Goal: Task Accomplishment & Management: Manage account settings

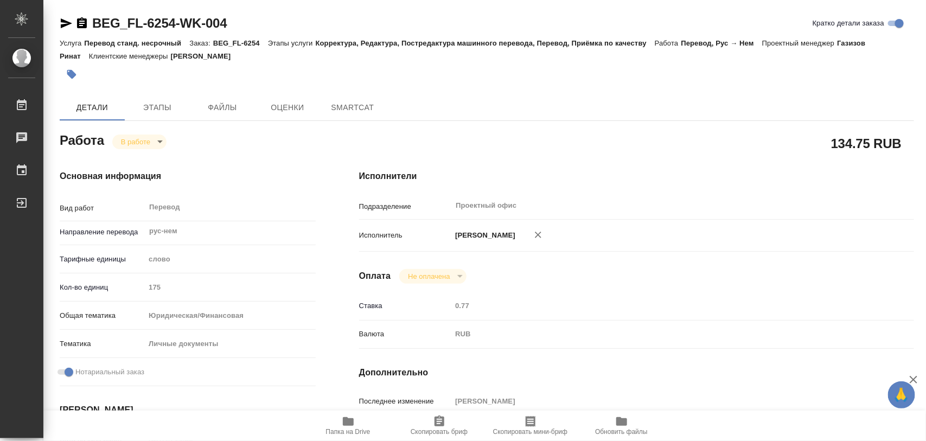
type textarea "x"
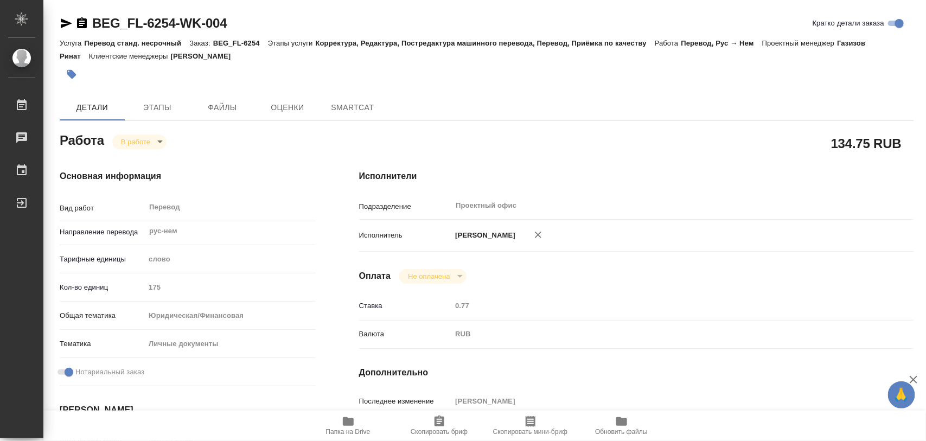
type textarea "x"
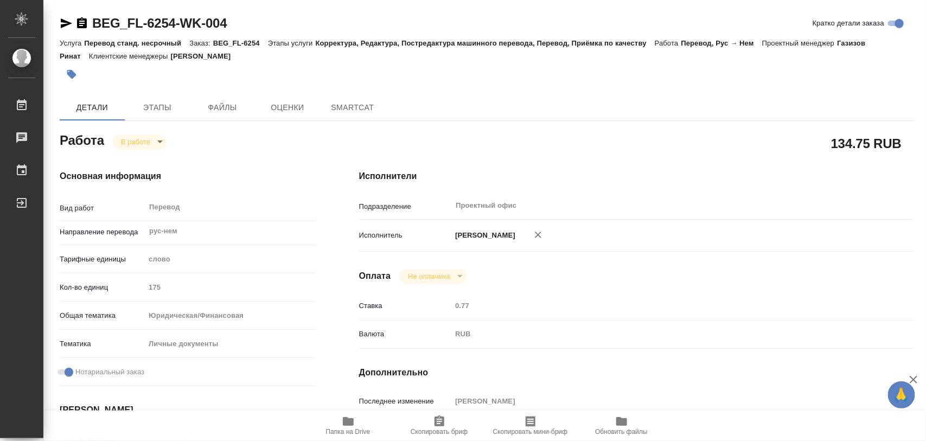
type textarea "x"
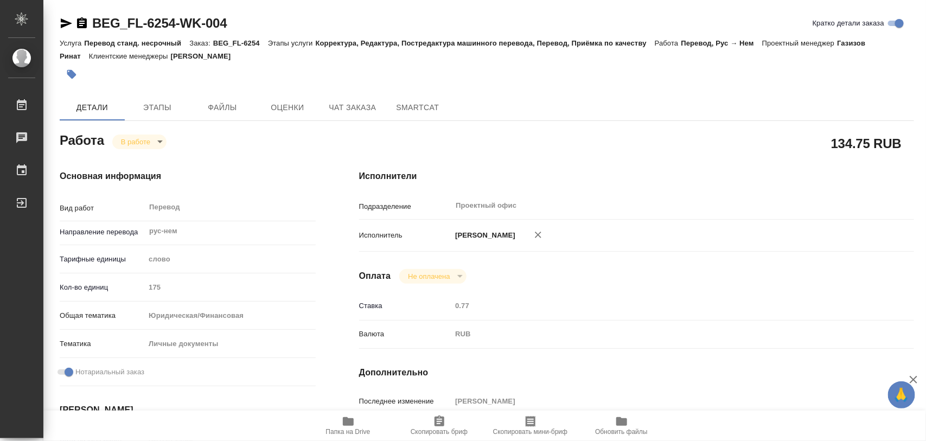
type textarea "x"
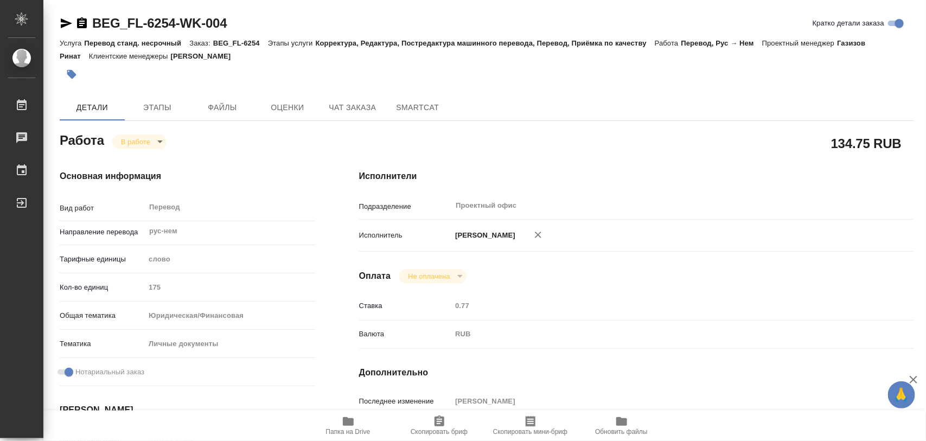
type textarea "x"
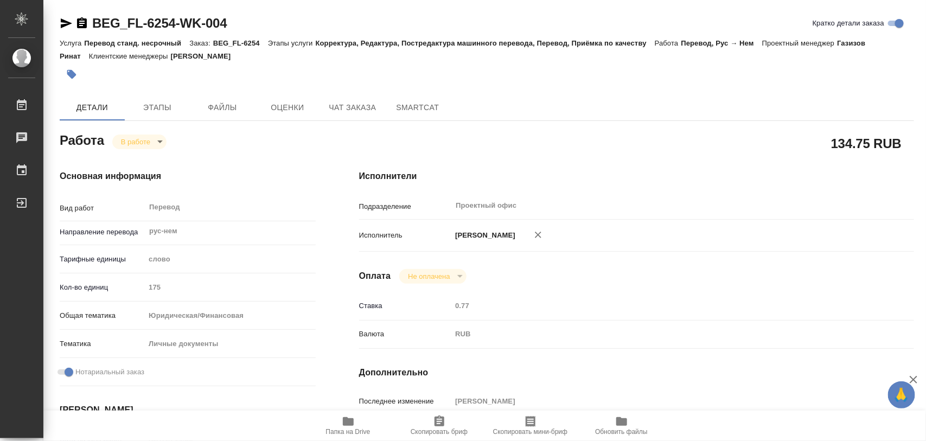
click at [342, 420] on icon "button" at bounding box center [348, 421] width 13 height 13
type textarea "x"
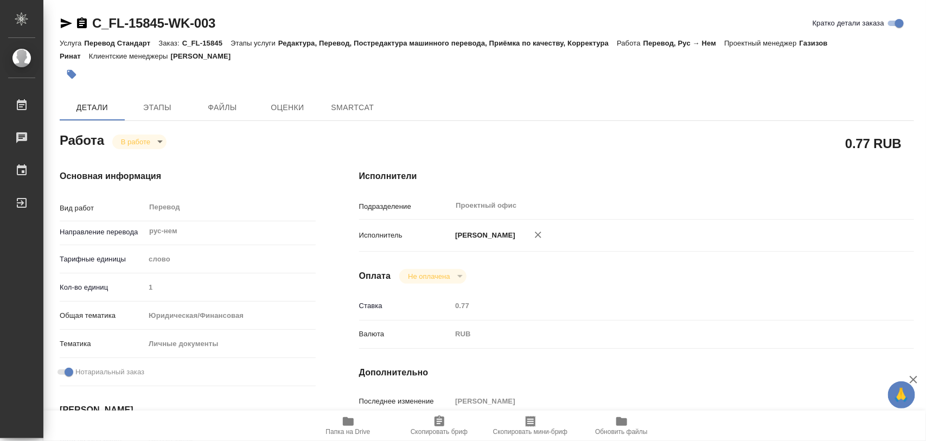
type textarea "x"
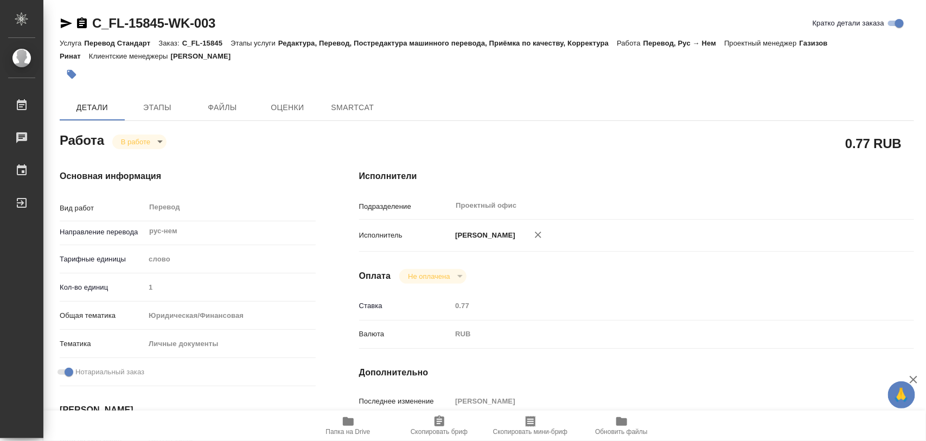
type textarea "x"
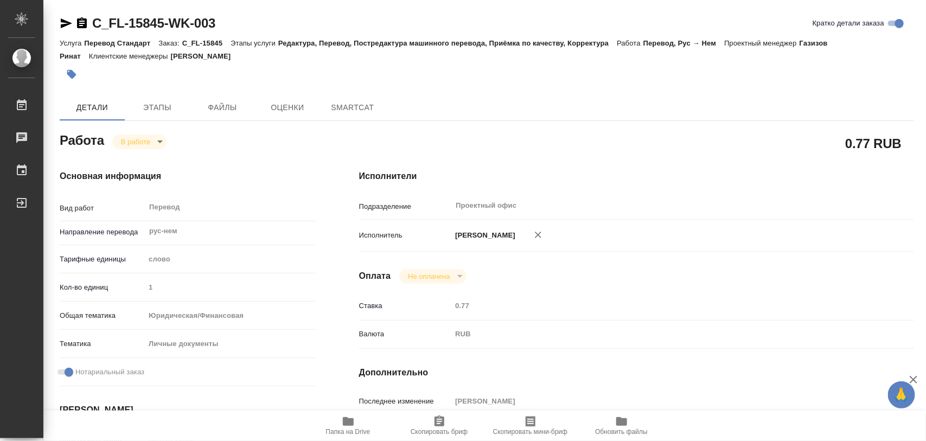
type textarea "x"
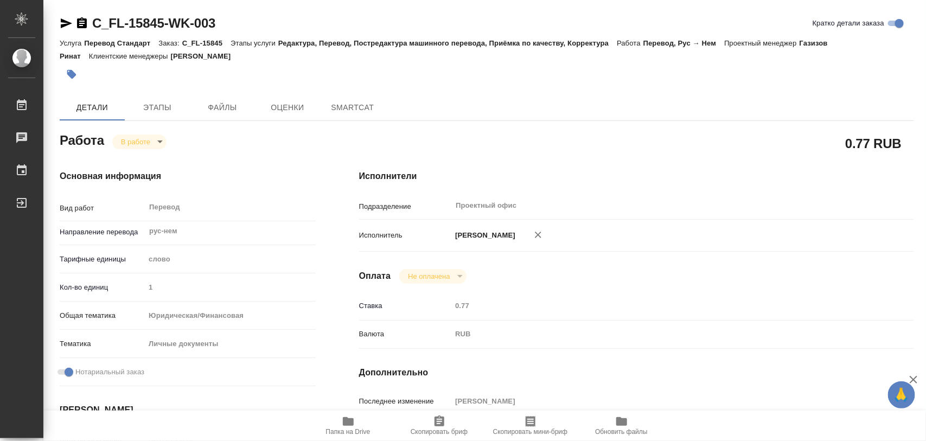
type textarea "x"
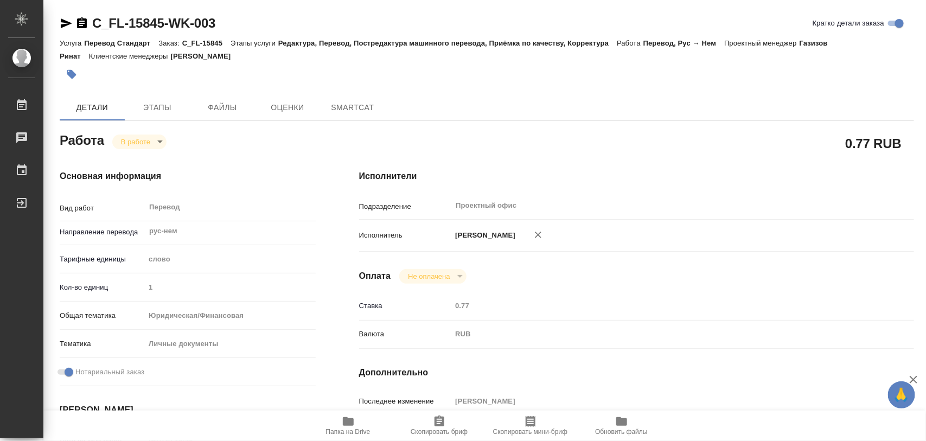
type textarea "x"
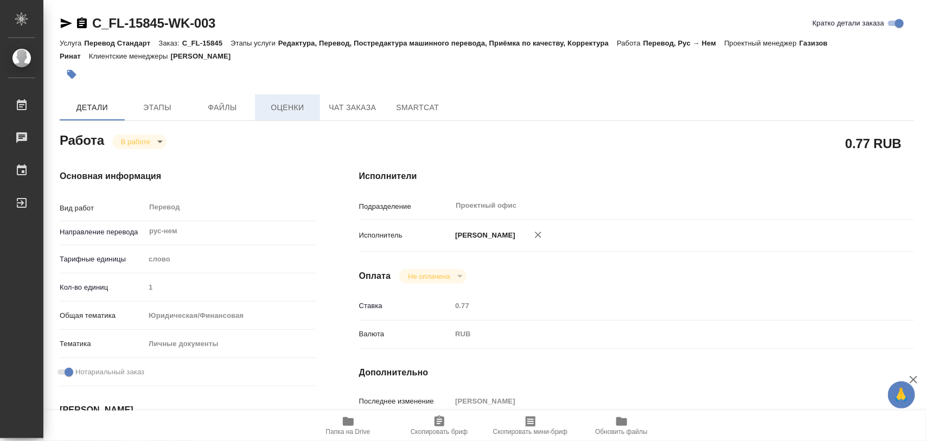
type textarea "x"
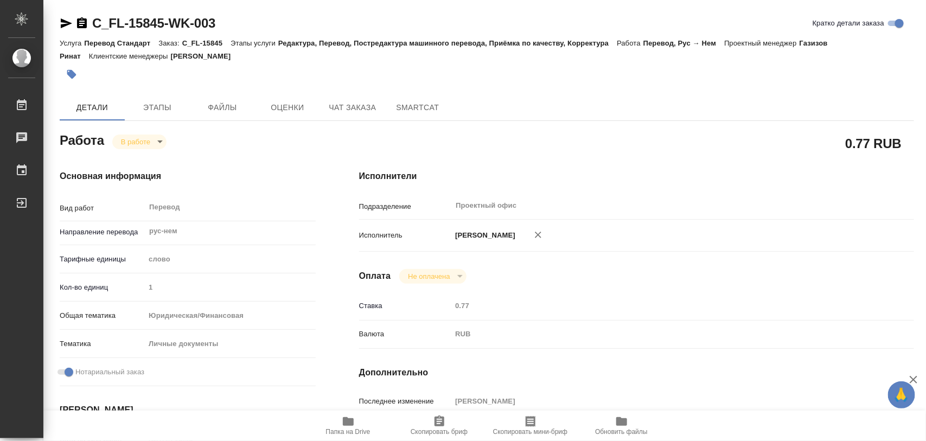
type textarea "x"
click at [68, 71] on icon "button" at bounding box center [71, 74] width 11 height 11
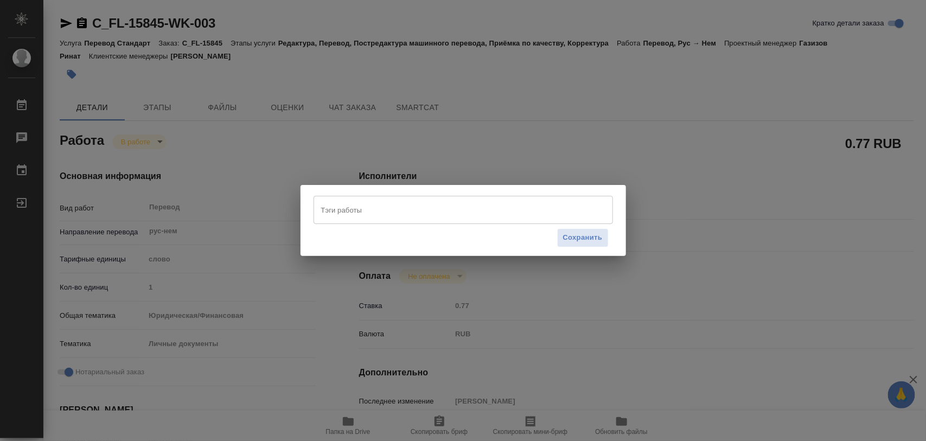
click at [552, 210] on input "Тэги работы" at bounding box center [452, 210] width 269 height 18
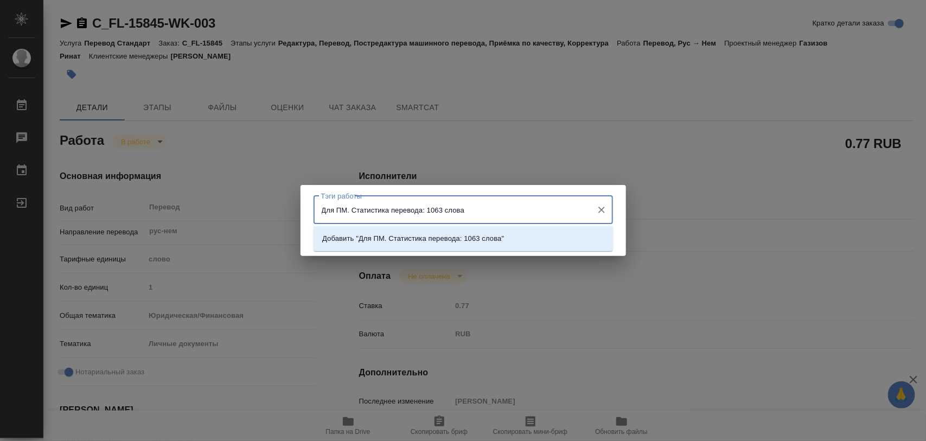
type input "Для ПМ. Статистика перевода: 1063 слова."
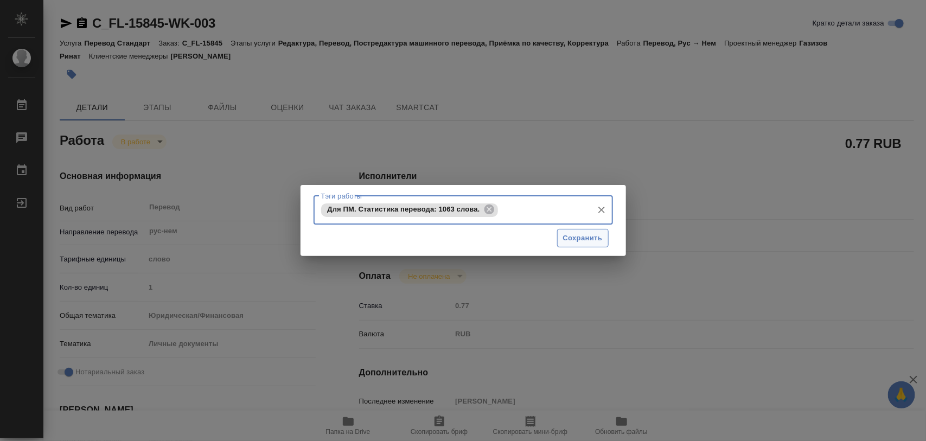
click at [572, 234] on span "Сохранить" at bounding box center [583, 238] width 40 height 12
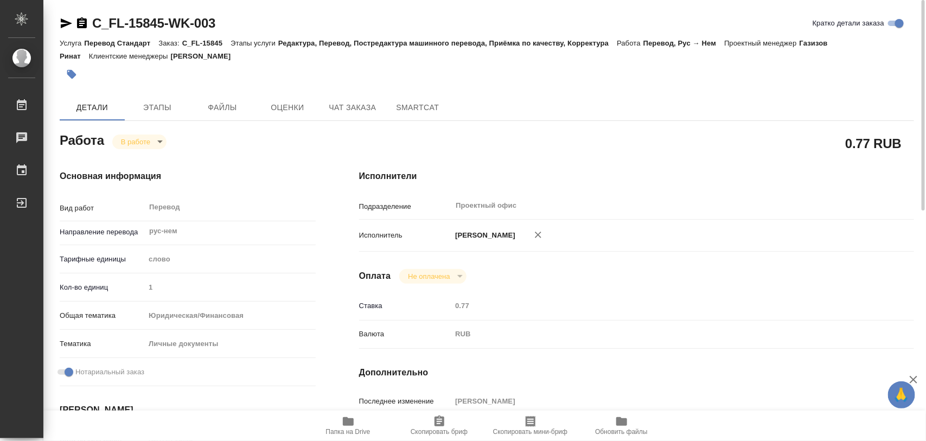
type input "inProgress"
type textarea "Перевод"
type textarea "x"
type input "рус-нем"
type input "5a8b1489cc6b4906c91bfd90"
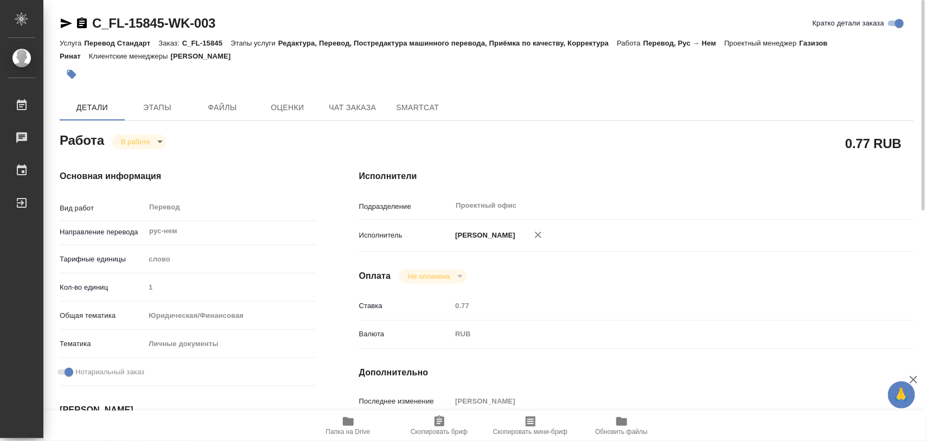
type input "1"
type input "yr-fn"
type input "5a8b8b956a9677013d343cfe"
checkbox input "true"
type input "27.08.2025 16:49"
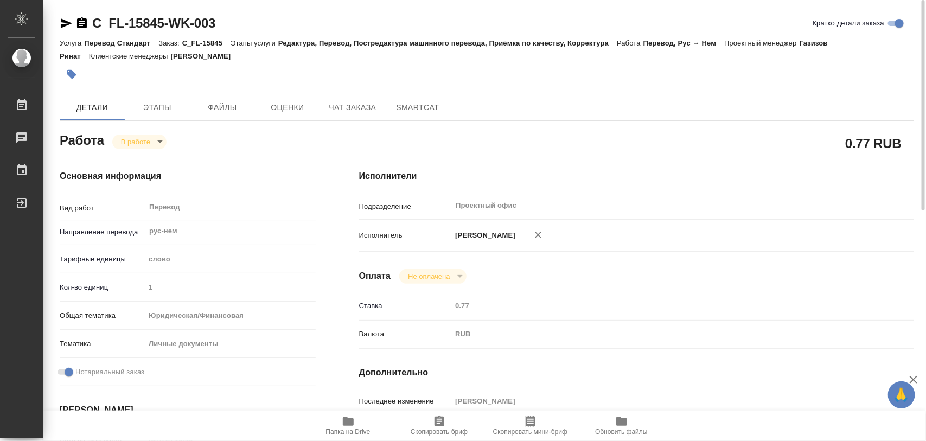
type input "28.08.2025 07:48"
type input "01.09.2025 11:00"
type input "01.09.2025 18:10"
type input "Проектный офис"
type input "notPayed"
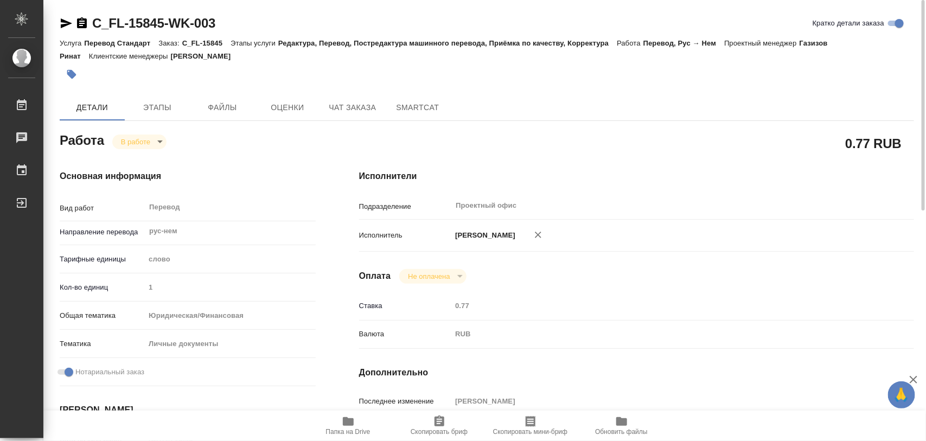
type input "0.77"
type input "RUB"
type input "[PERSON_NAME]"
type textarea "x"
type textarea "/Clients/FL_C/Orders/C_FL-15845/Translated/C_FL-15845-WK-003"
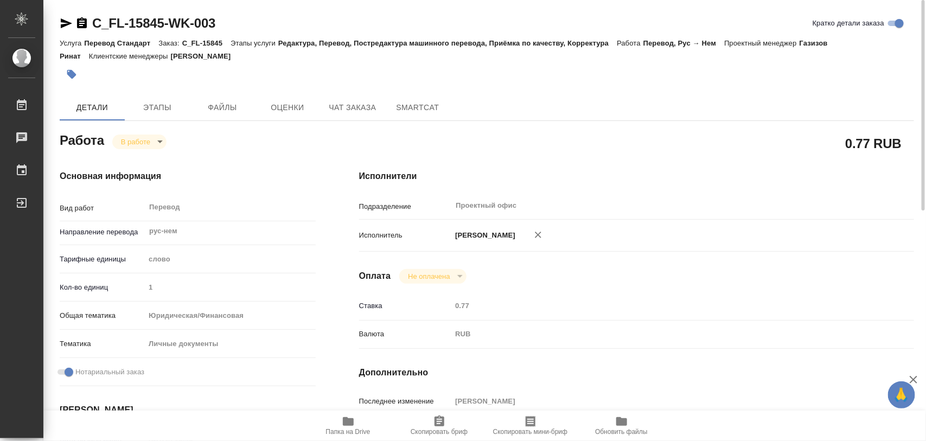
type textarea "x"
type input "C_FL-15845"
type input "Перевод Стандарт"
type input "Редактура, Перевод, Постредактура машинного перевода, Приёмка по качеству, Корр…"
type input "[PERSON_NAME]"
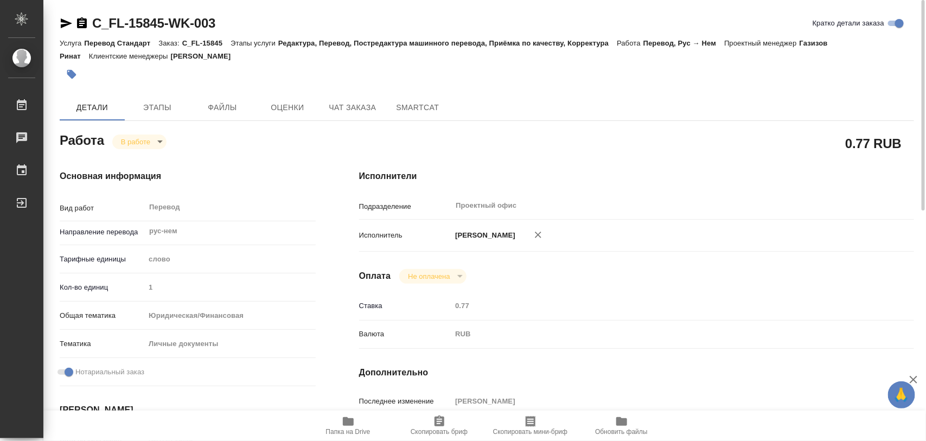
type input "[PERSON_NAME]"
type input "/Clients/FL_C/Orders/C_FL-15845"
type textarea "x"
type textarea "нот"
type textarea "x"
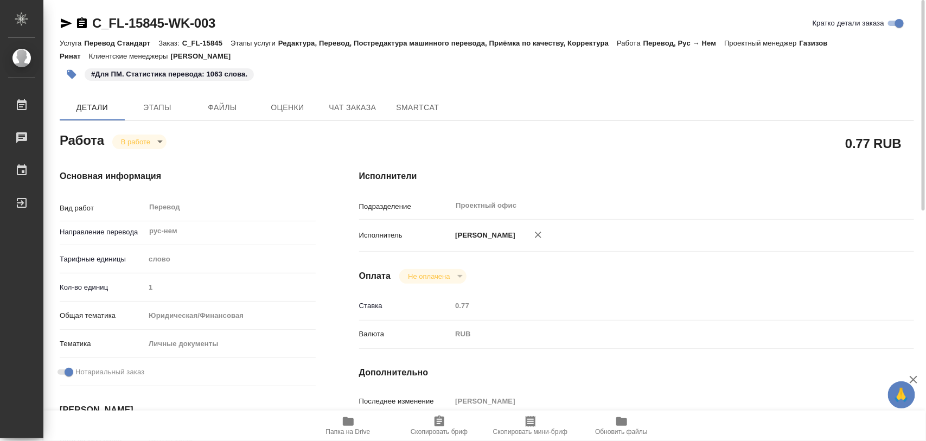
type textarea "x"
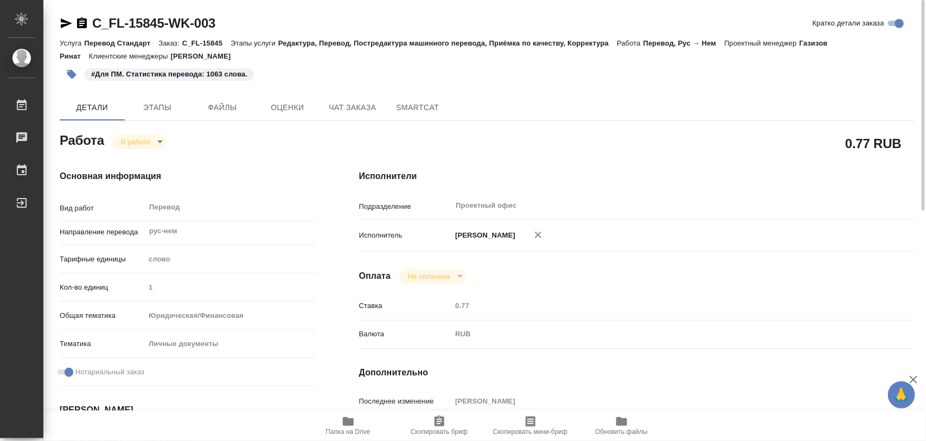
type textarea "x"
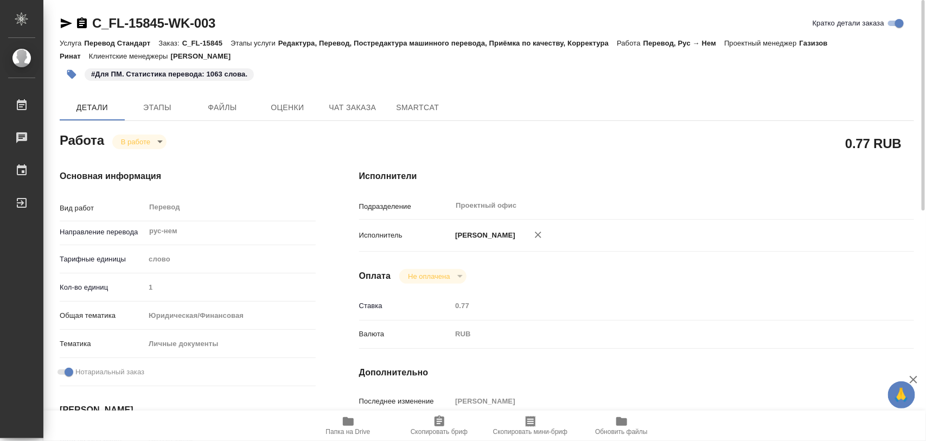
type textarea "x"
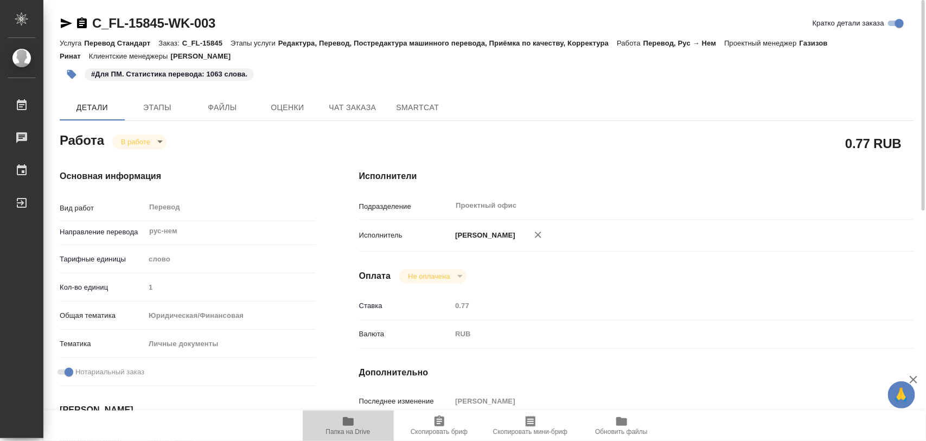
click at [356, 428] on span "Папка на Drive" at bounding box center [348, 432] width 44 height 8
